Goal: Information Seeking & Learning: Compare options

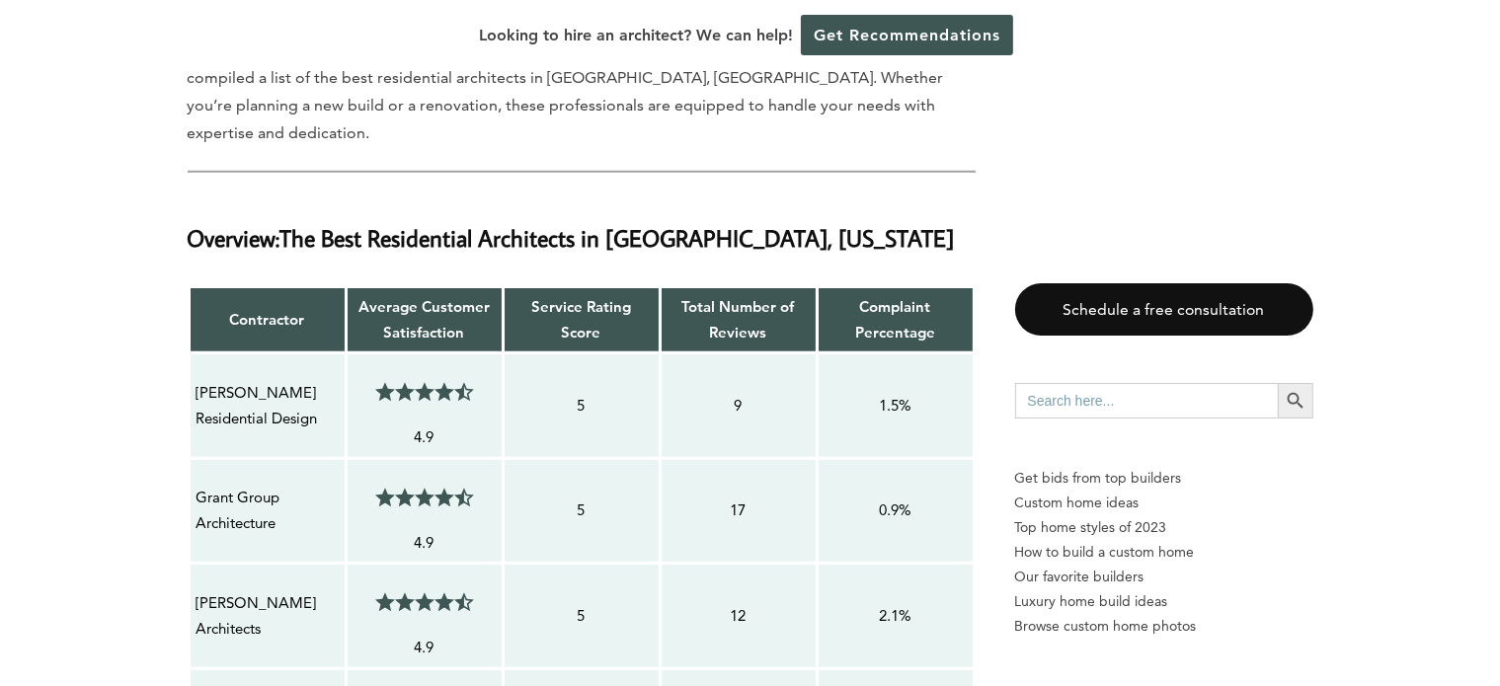
scroll to position [1643, 0]
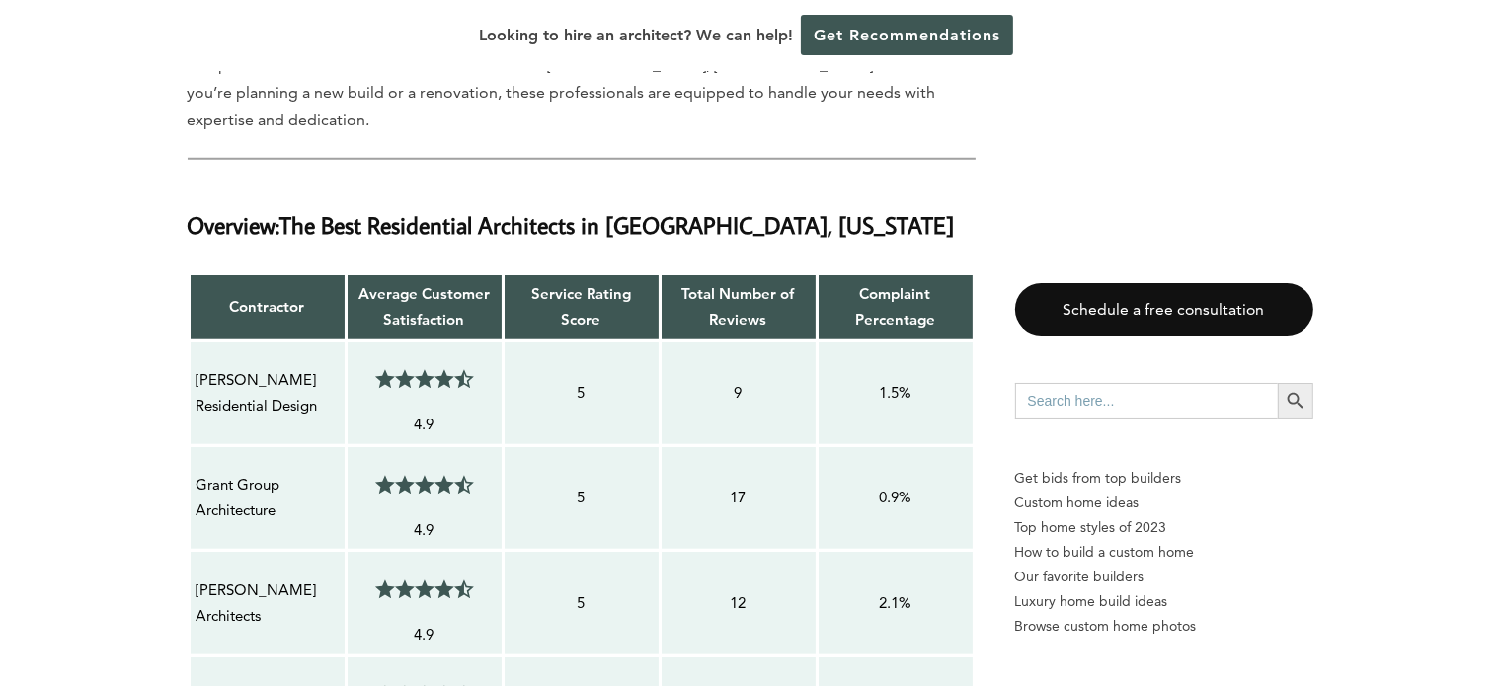
drag, startPoint x: 197, startPoint y: 303, endPoint x: 332, endPoint y: 341, distance: 140.4
click at [332, 367] on p "[PERSON_NAME] Residential Design" at bounding box center [268, 393] width 142 height 52
copy p "[PERSON_NAME] Residential Design"
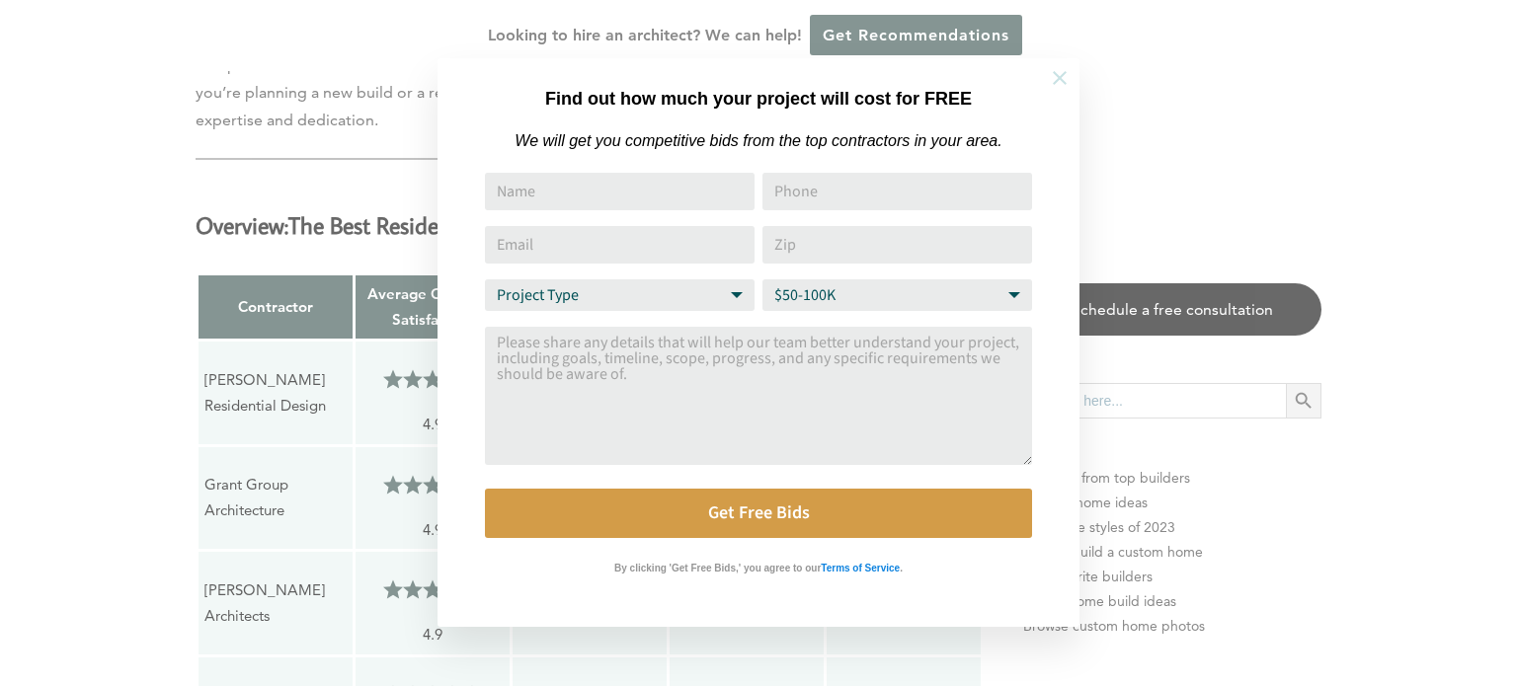
click at [1066, 71] on icon at bounding box center [1060, 78] width 14 height 14
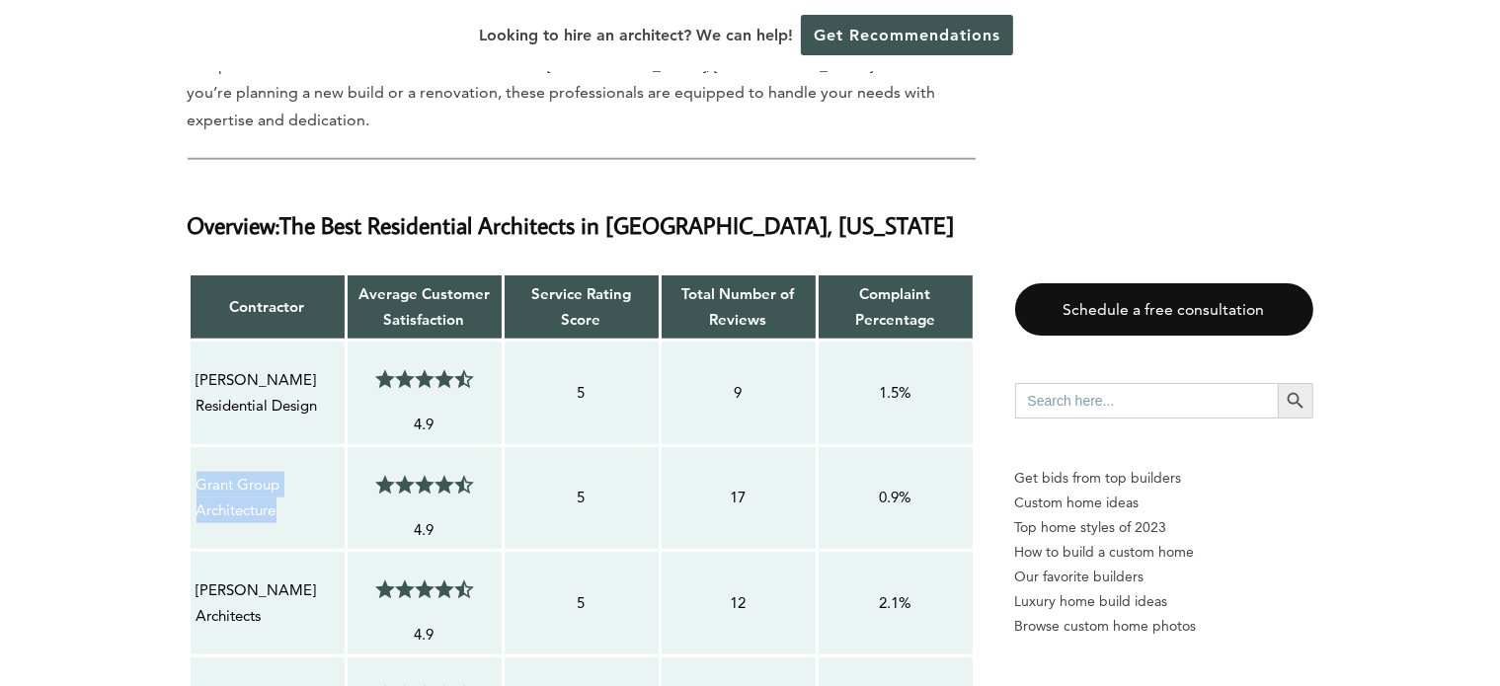
drag, startPoint x: 192, startPoint y: 404, endPoint x: 325, endPoint y: 448, distance: 140.5
click at [325, 448] on td "Grant Group Architecture" at bounding box center [267, 498] width 157 height 106
copy p "Grant Group Architecture"
drag, startPoint x: 195, startPoint y: 521, endPoint x: 375, endPoint y: 536, distance: 181.3
click at [375, 551] on tr "[PERSON_NAME] Architects 4.5/5 4.9 5 12 2.1%" at bounding box center [581, 604] width 785 height 106
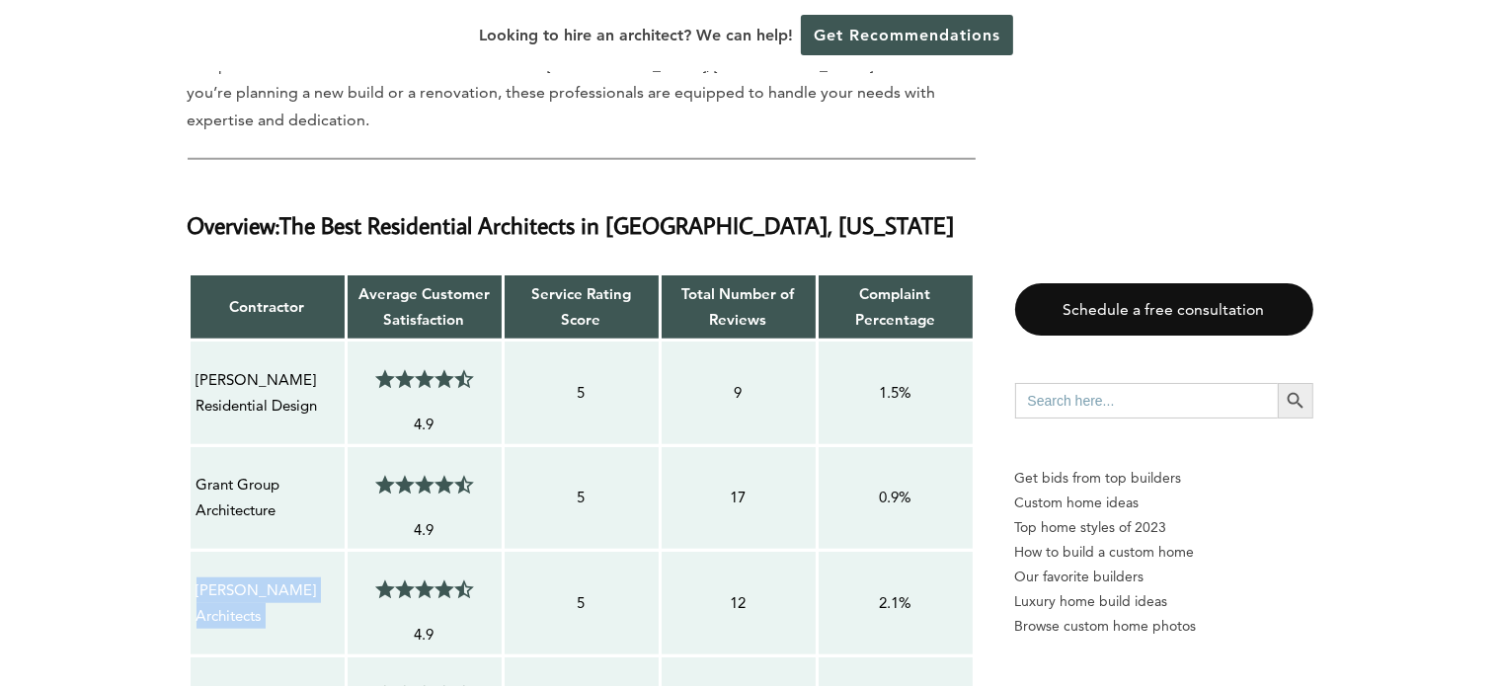
copy tr "[PERSON_NAME] Architects 4.5/5"
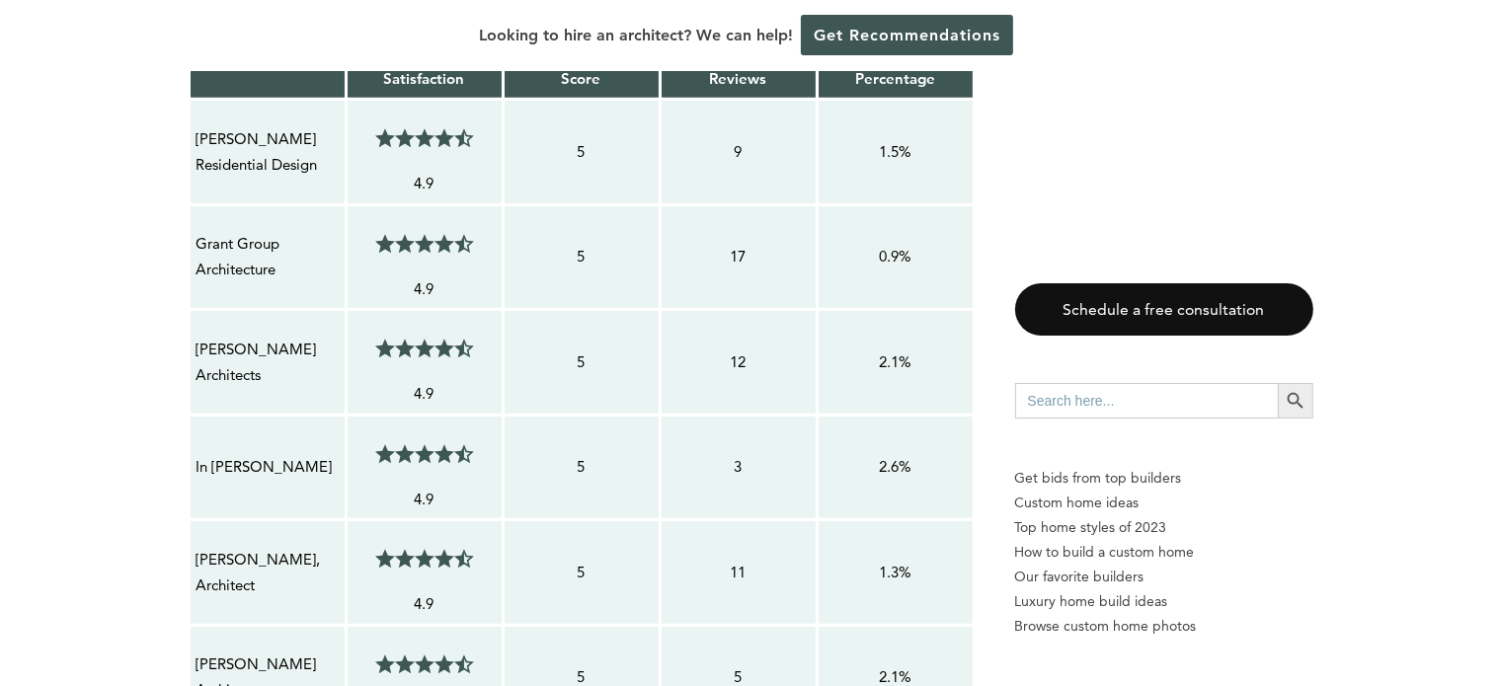
scroll to position [1896, 0]
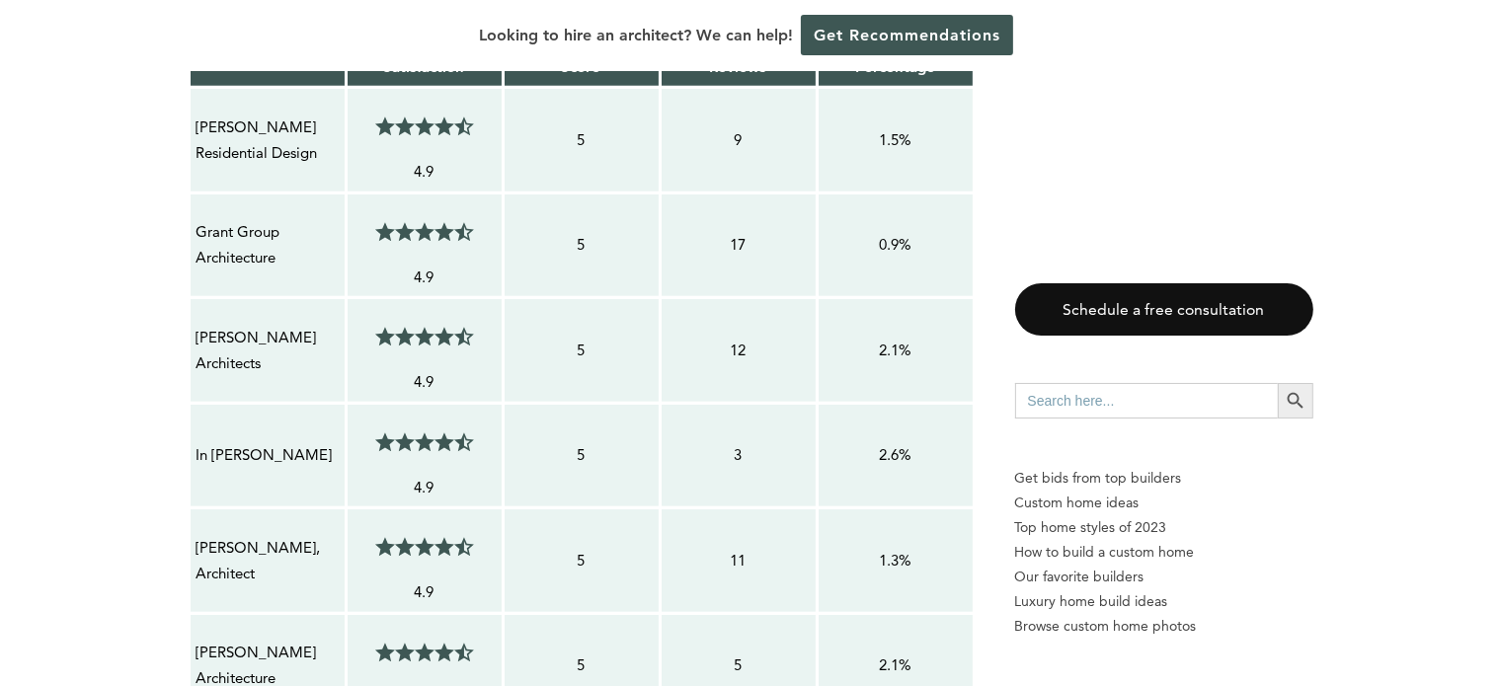
click at [192, 509] on td "[PERSON_NAME], Architect" at bounding box center [267, 562] width 157 height 106
drag, startPoint x: 192, startPoint y: 578, endPoint x: 377, endPoint y: 590, distance: 186.0
click at [377, 613] on tr "[PERSON_NAME] Architecture 4.5/5 4.9 5 5 2.1%" at bounding box center [581, 666] width 785 height 106
copy tr "[PERSON_NAME] Architecture 4.5/5"
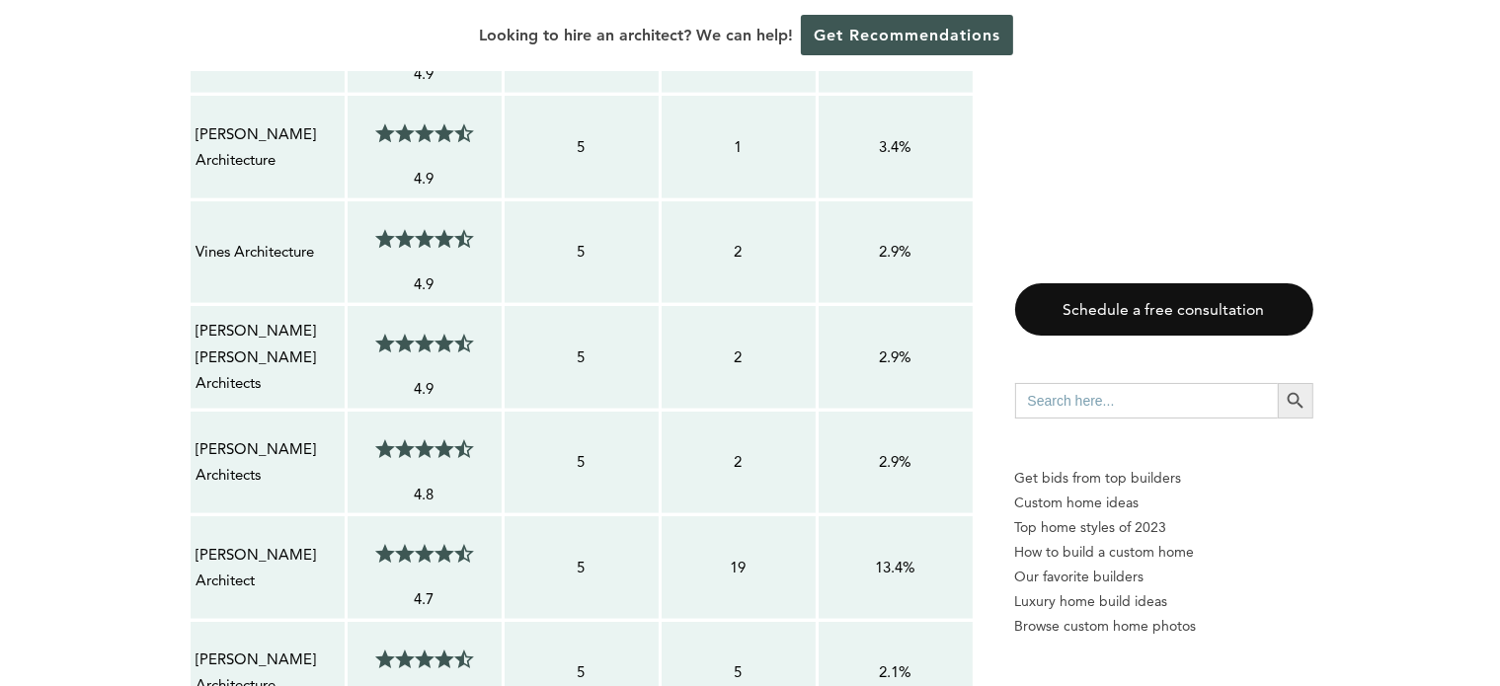
scroll to position [2450, 0]
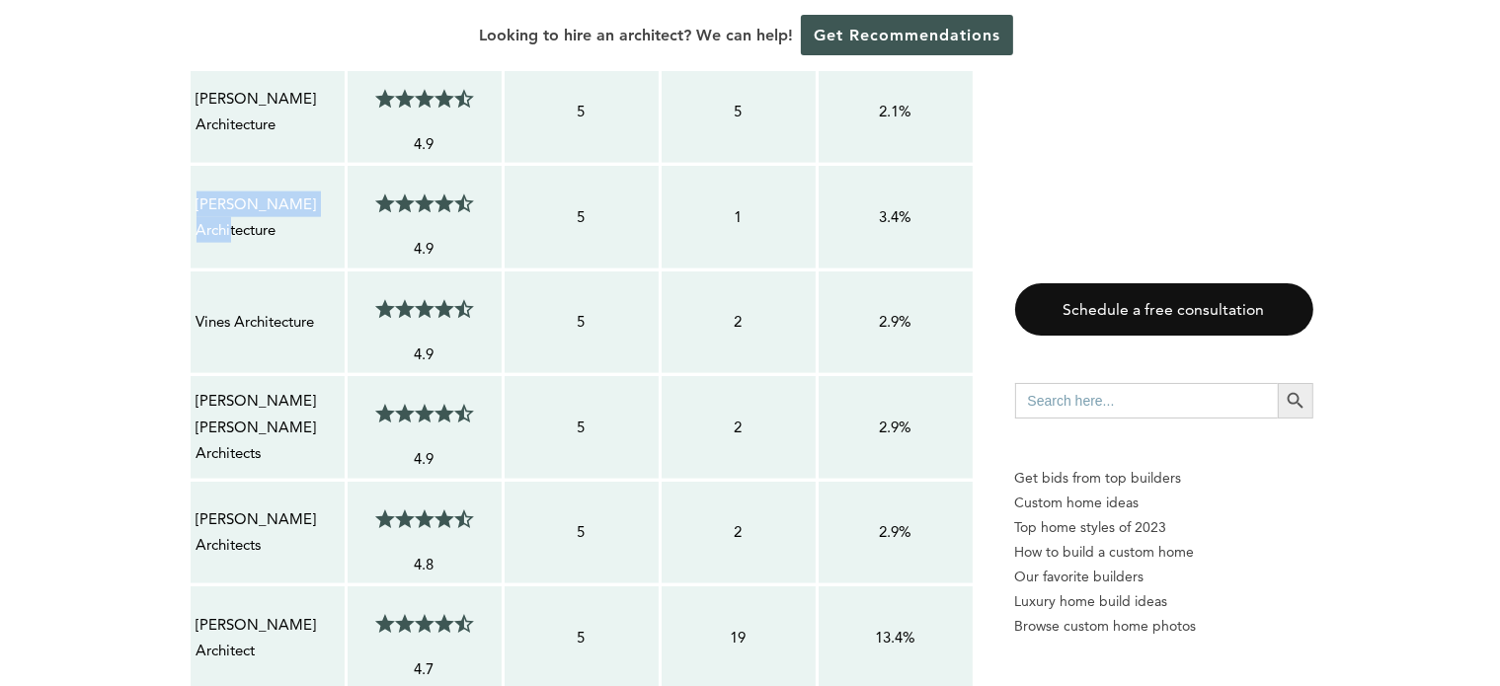
drag, startPoint x: 195, startPoint y: 134, endPoint x: 328, endPoint y: 137, distance: 133.4
click at [328, 192] on p "[PERSON_NAME] Architecture" at bounding box center [268, 218] width 142 height 52
copy p "[PERSON_NAME] Architecture"
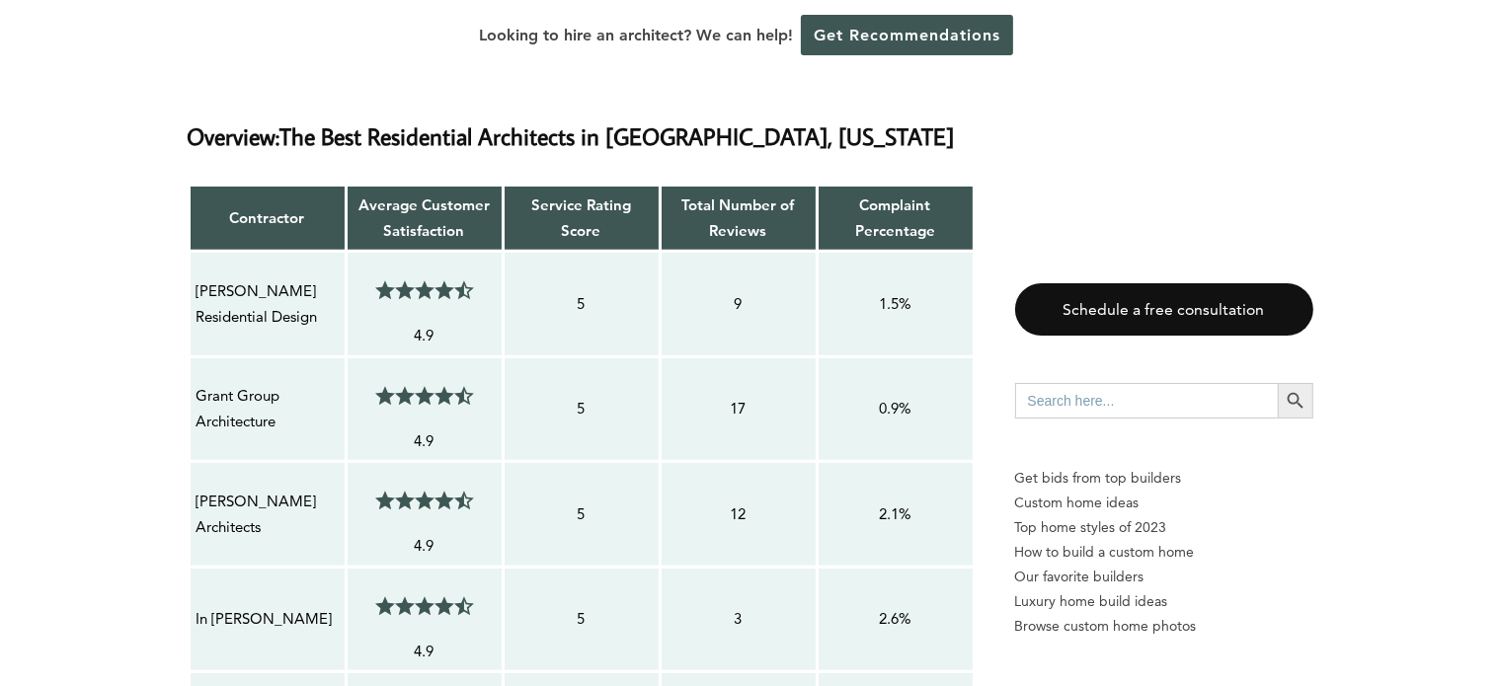
scroll to position [2017, 0]
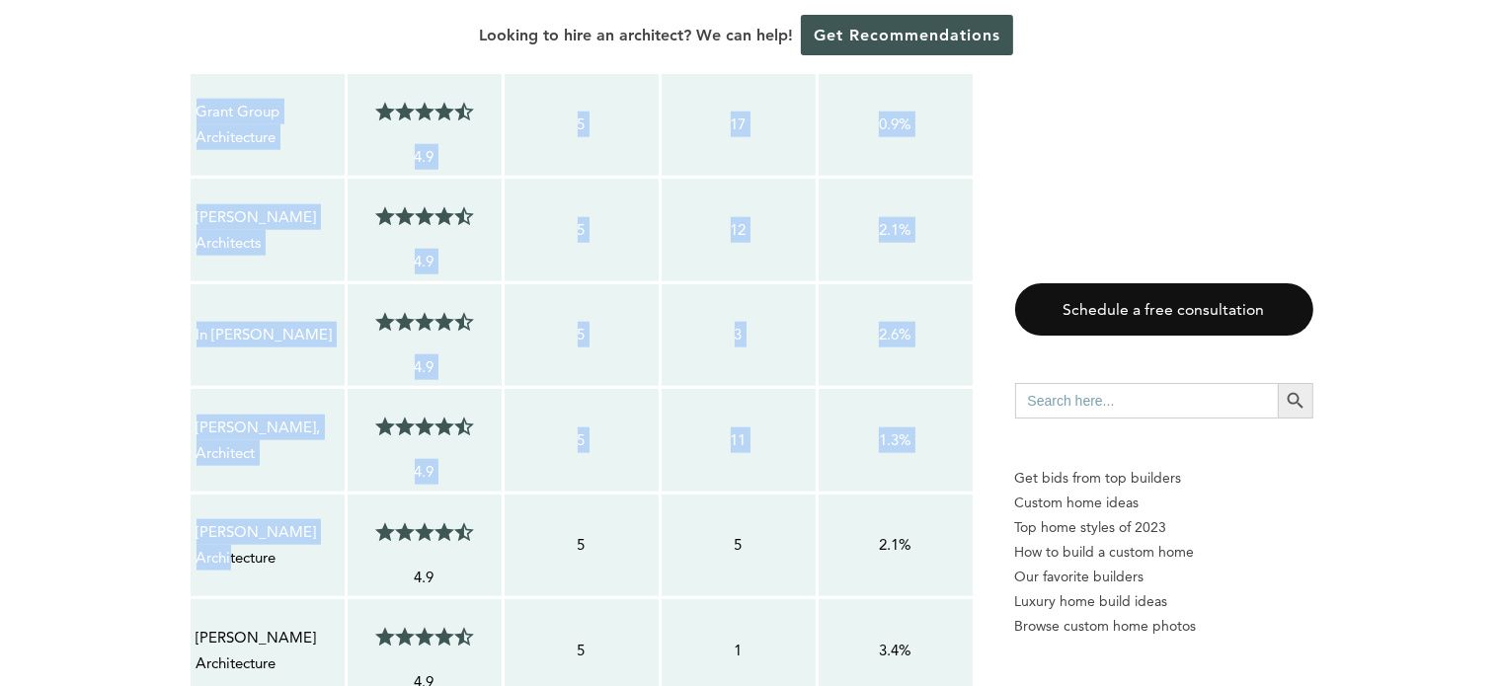
drag, startPoint x: 340, startPoint y: 469, endPoint x: 132, endPoint y: 460, distance: 207.6
click at [258, 519] on p "[PERSON_NAME] Architecture" at bounding box center [268, 545] width 142 height 52
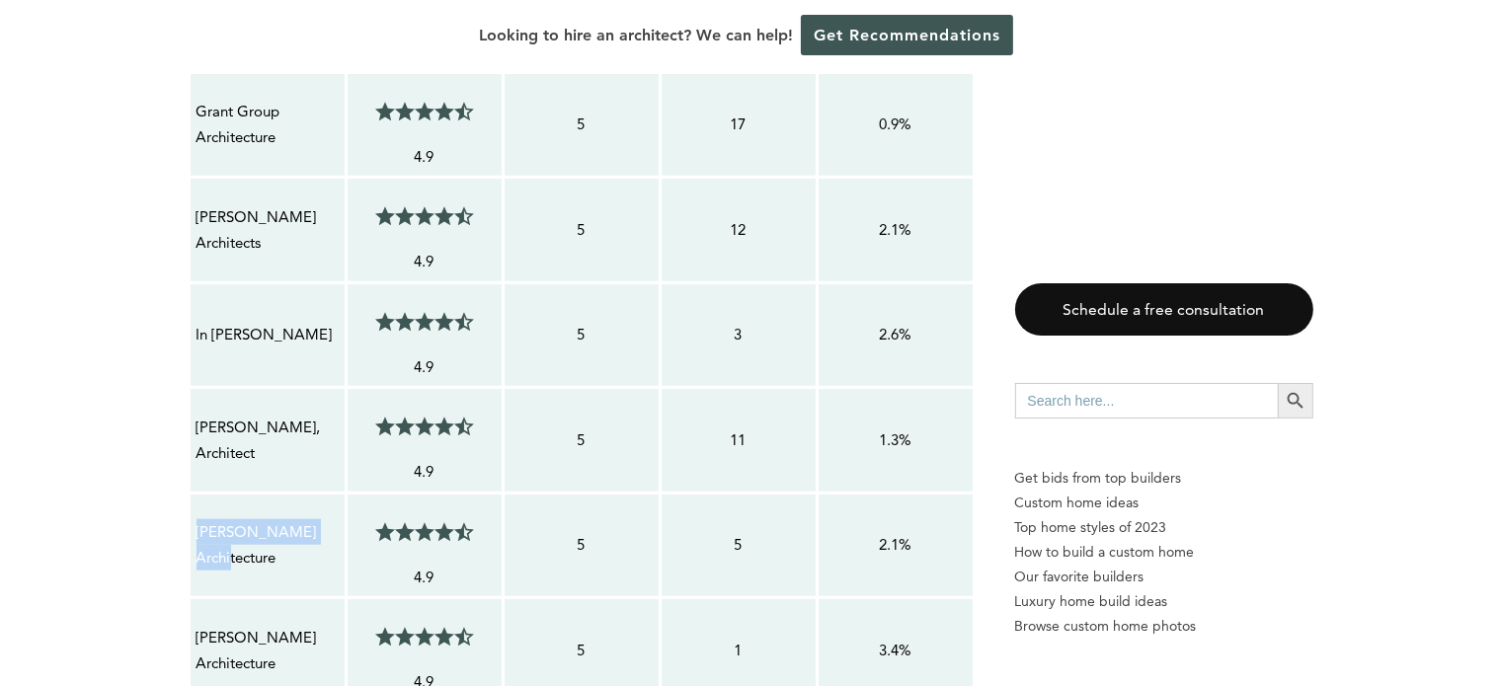
drag, startPoint x: 330, startPoint y: 458, endPoint x: 189, endPoint y: 462, distance: 141.3
click at [189, 493] on td "[PERSON_NAME] Architecture" at bounding box center [267, 546] width 157 height 106
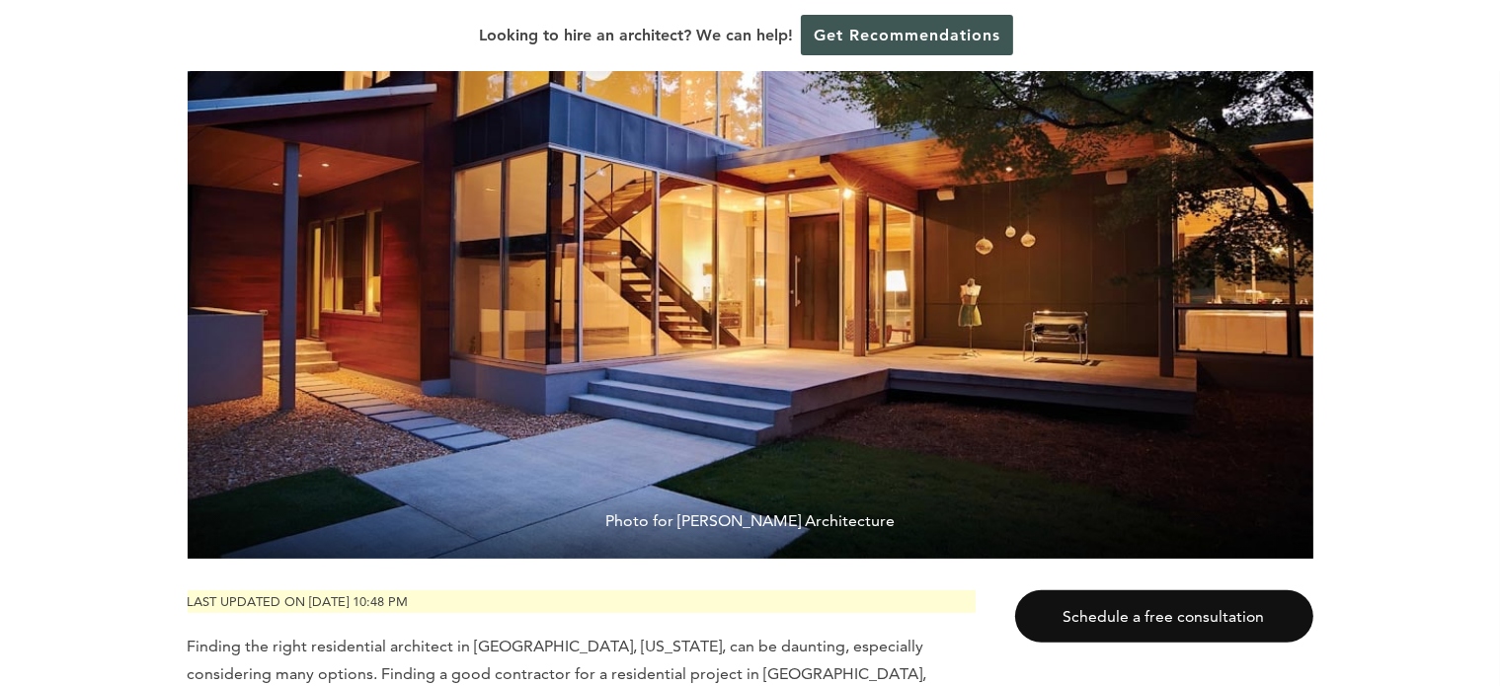
scroll to position [0, 0]
